Goal: Find specific page/section: Find specific page/section

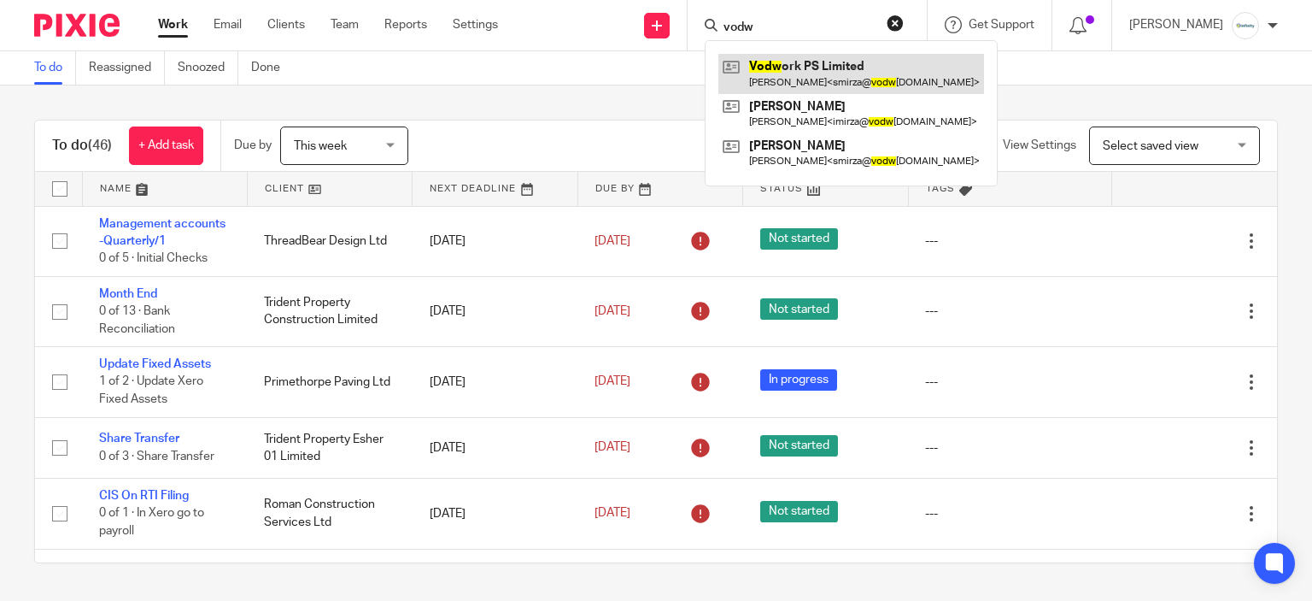
type input "vodw"
click at [791, 59] on link at bounding box center [852, 73] width 266 height 39
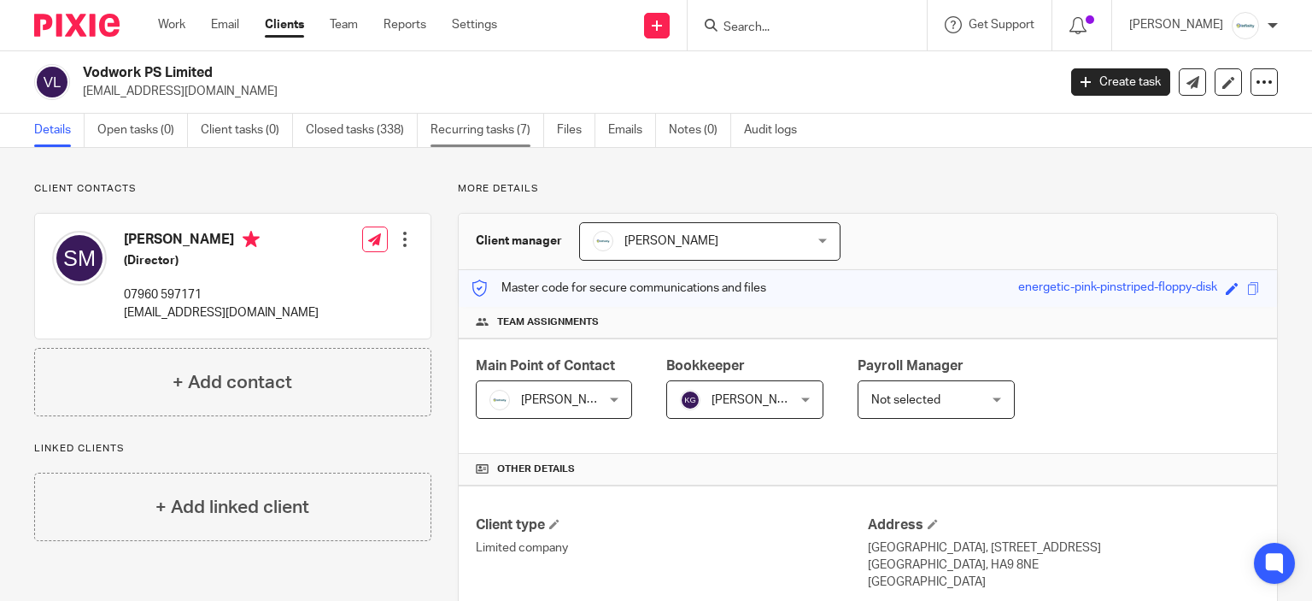
click at [509, 140] on link "Recurring tasks (7)" at bounding box center [488, 130] width 114 height 33
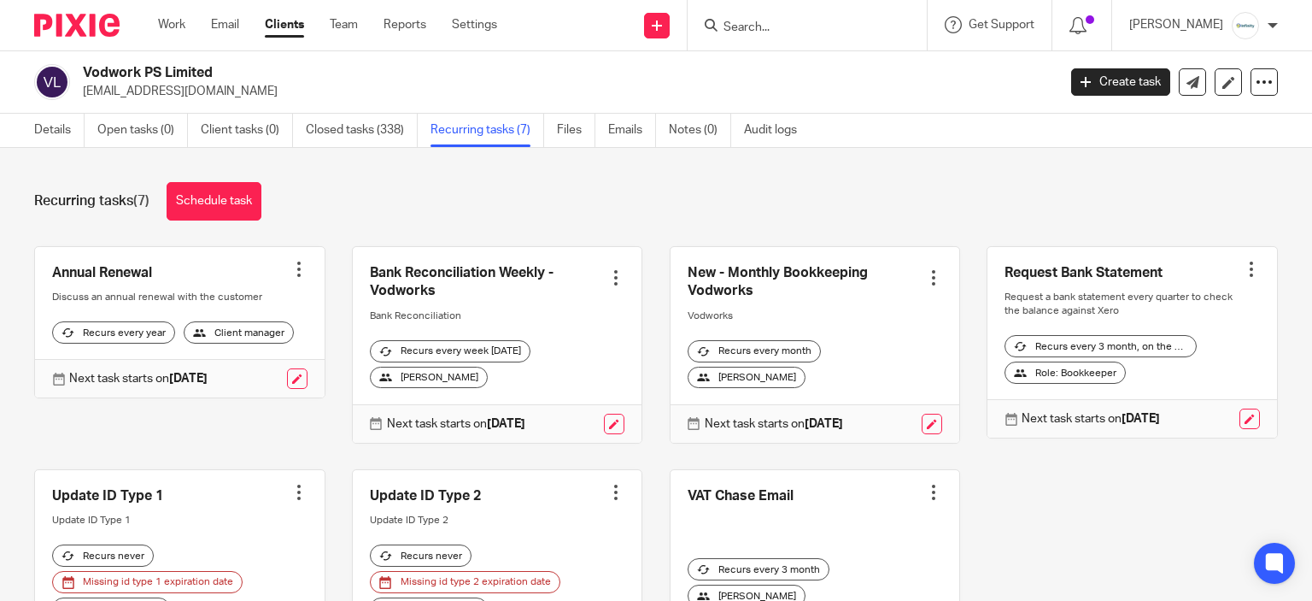
scroll to position [157, 0]
